Goal: Use online tool/utility: Utilize a website feature to perform a specific function

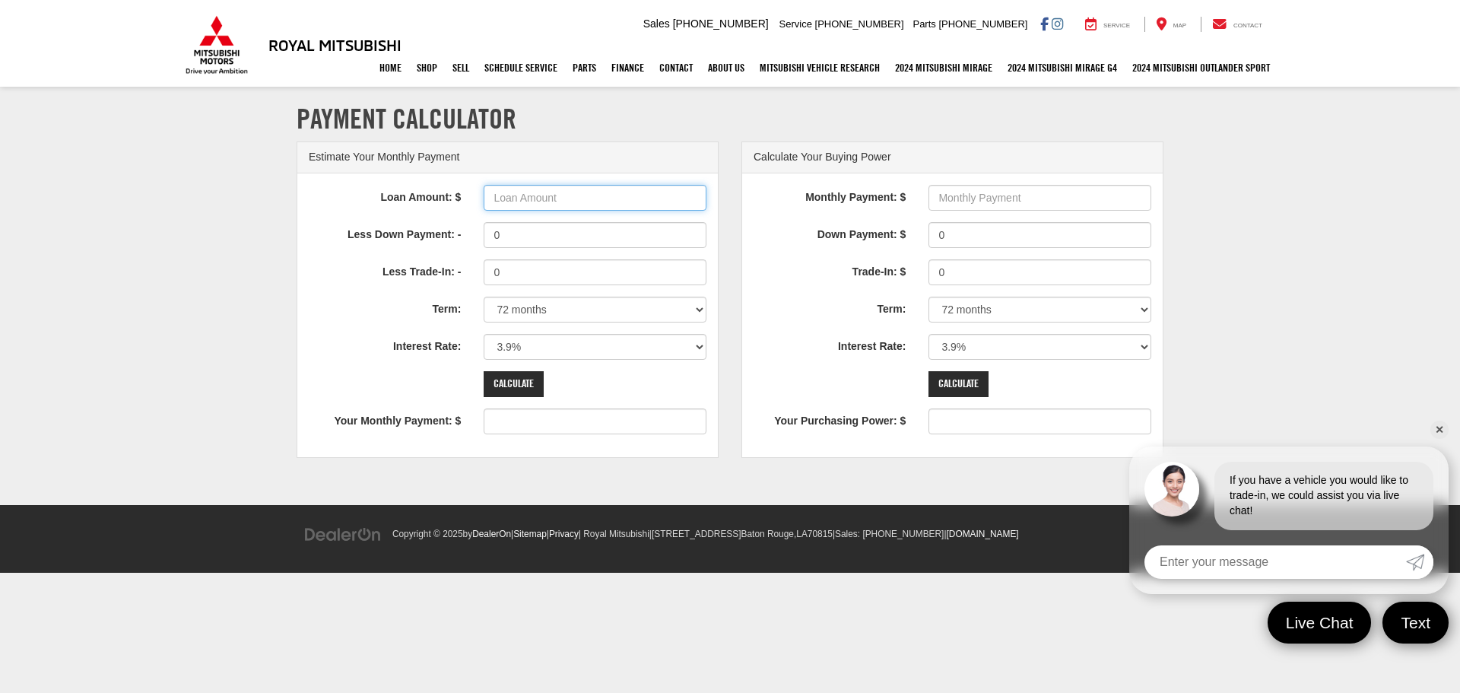
click at [545, 198] on input "Loan Amount: $" at bounding box center [595, 198] width 223 height 26
type input "975000"
type input "15210"
click at [1438, 422] on link "✕" at bounding box center [1439, 429] width 18 height 18
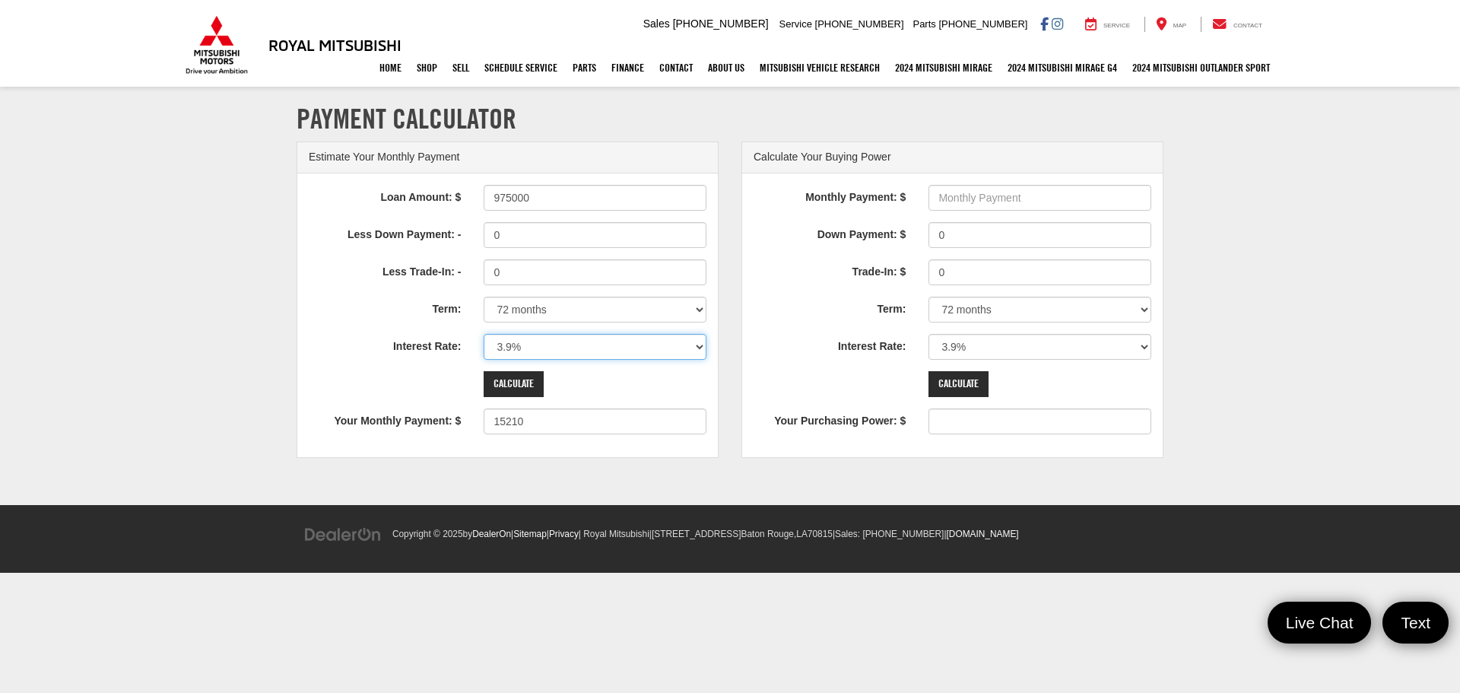
click at [703, 348] on select "0% 0.9% 1.9% 2.9% 3.9% 4.9% 5.9% 6.9% 7.9% 8.9% 9.9% 10.9% 11.9% 12.9% 13.9% 14…" at bounding box center [595, 347] width 223 height 26
select select "6.9"
click at [484, 334] on select "0% 0.9% 1.9% 2.9% 3.9% 4.9% 5.9% 6.9% 7.9% 8.9% 9.9% 10.9% 11.9% 12.9% 13.9% 14…" at bounding box center [595, 347] width 223 height 26
type input "16576"
click at [552, 224] on input "0" at bounding box center [595, 235] width 223 height 26
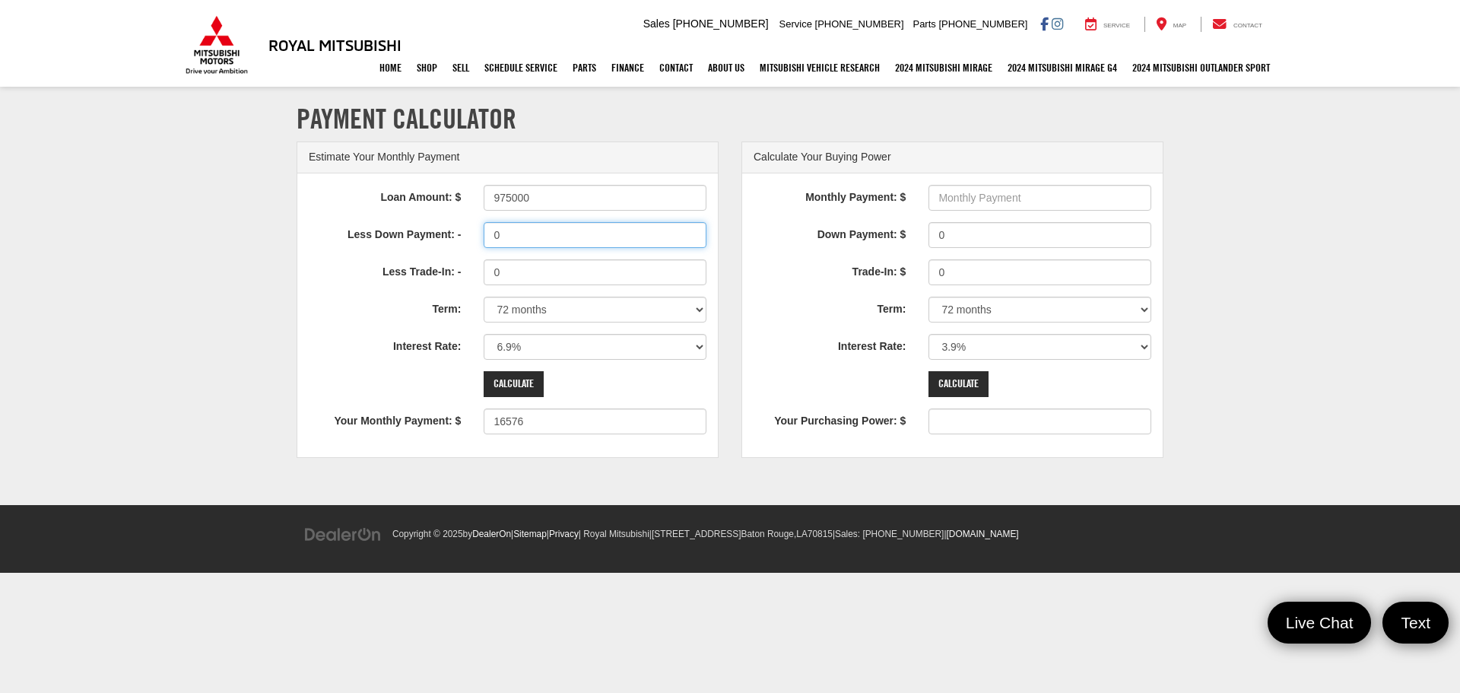
click at [630, 234] on input "0" at bounding box center [595, 235] width 223 height 26
type input "0"
type input "195000"
type input "13261"
click at [521, 385] on input "Calculate" at bounding box center [514, 384] width 60 height 26
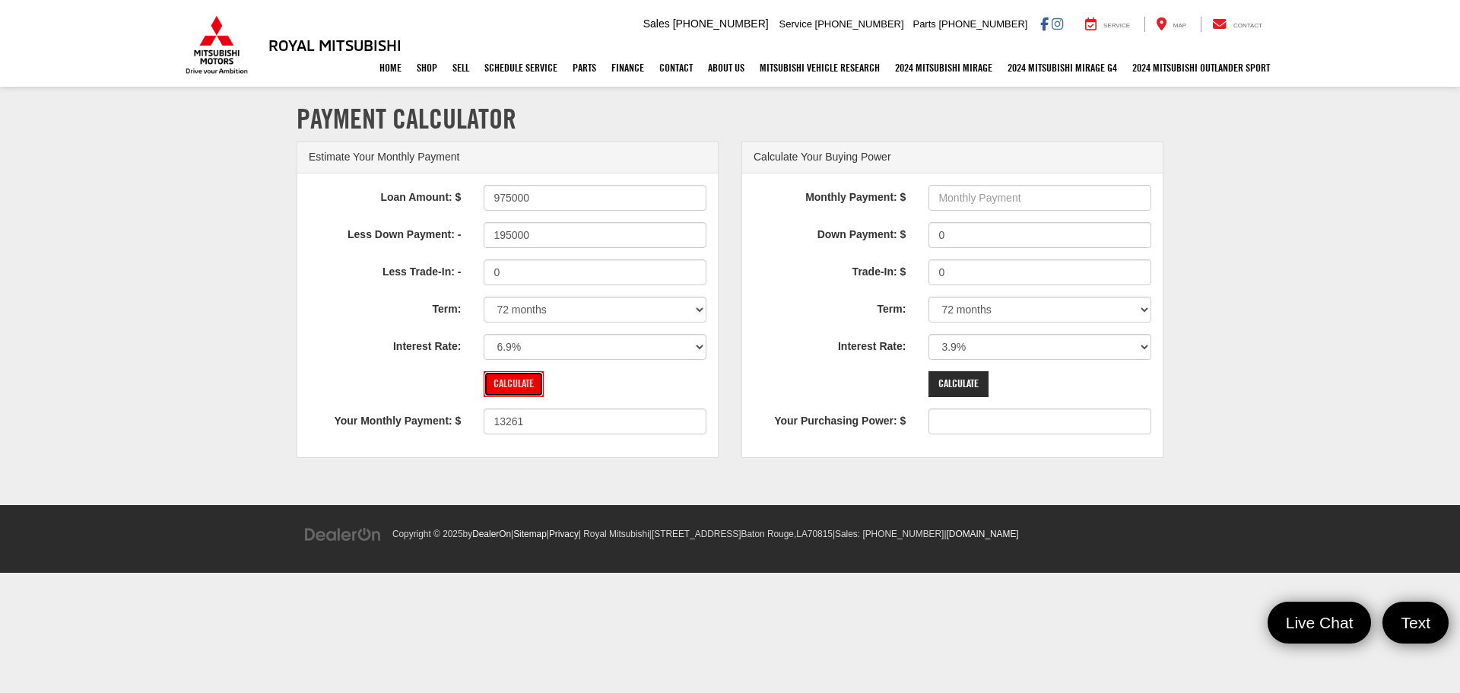
click at [536, 390] on input "Calculate" at bounding box center [514, 384] width 60 height 26
click at [544, 421] on input "13261" at bounding box center [595, 421] width 223 height 26
drag, startPoint x: 515, startPoint y: 421, endPoint x: 496, endPoint y: 425, distance: 19.4
click at [474, 425] on div "13261" at bounding box center [595, 421] width 246 height 26
